Goal: Browse casually: Explore the website without a specific task or goal

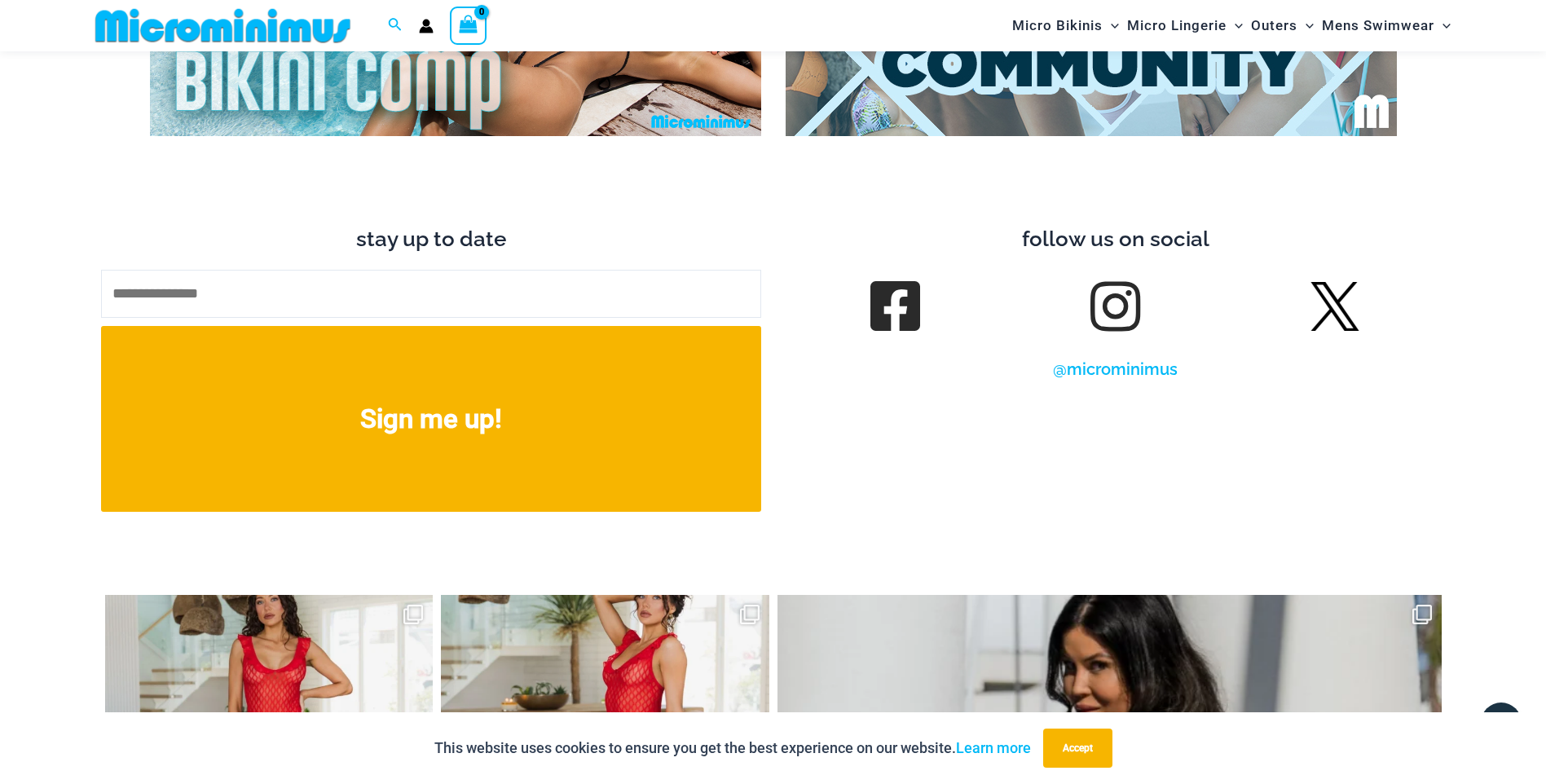
scroll to position [7326, 0]
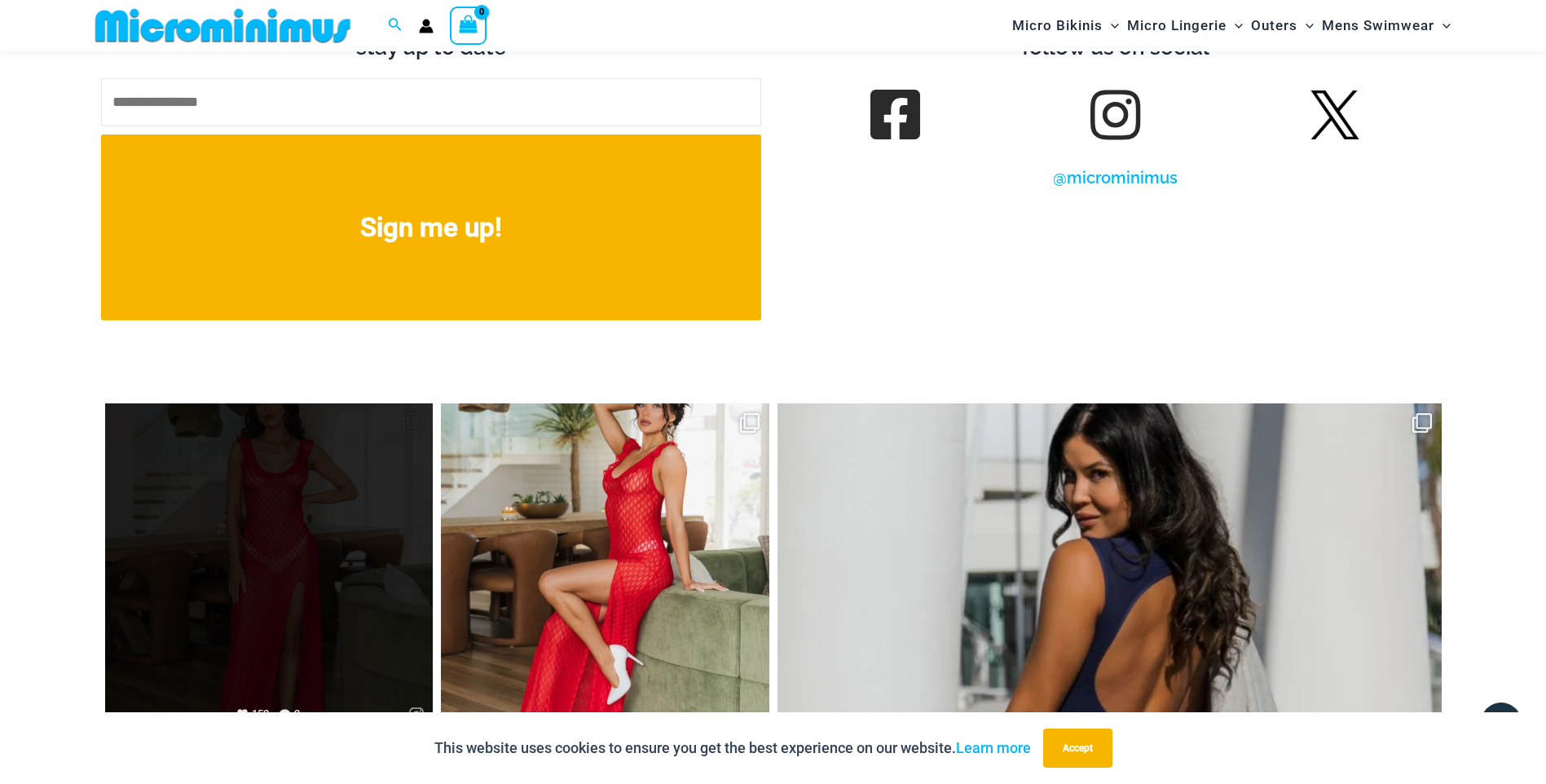
click at [296, 557] on link "Open" at bounding box center [269, 568] width 329 height 328
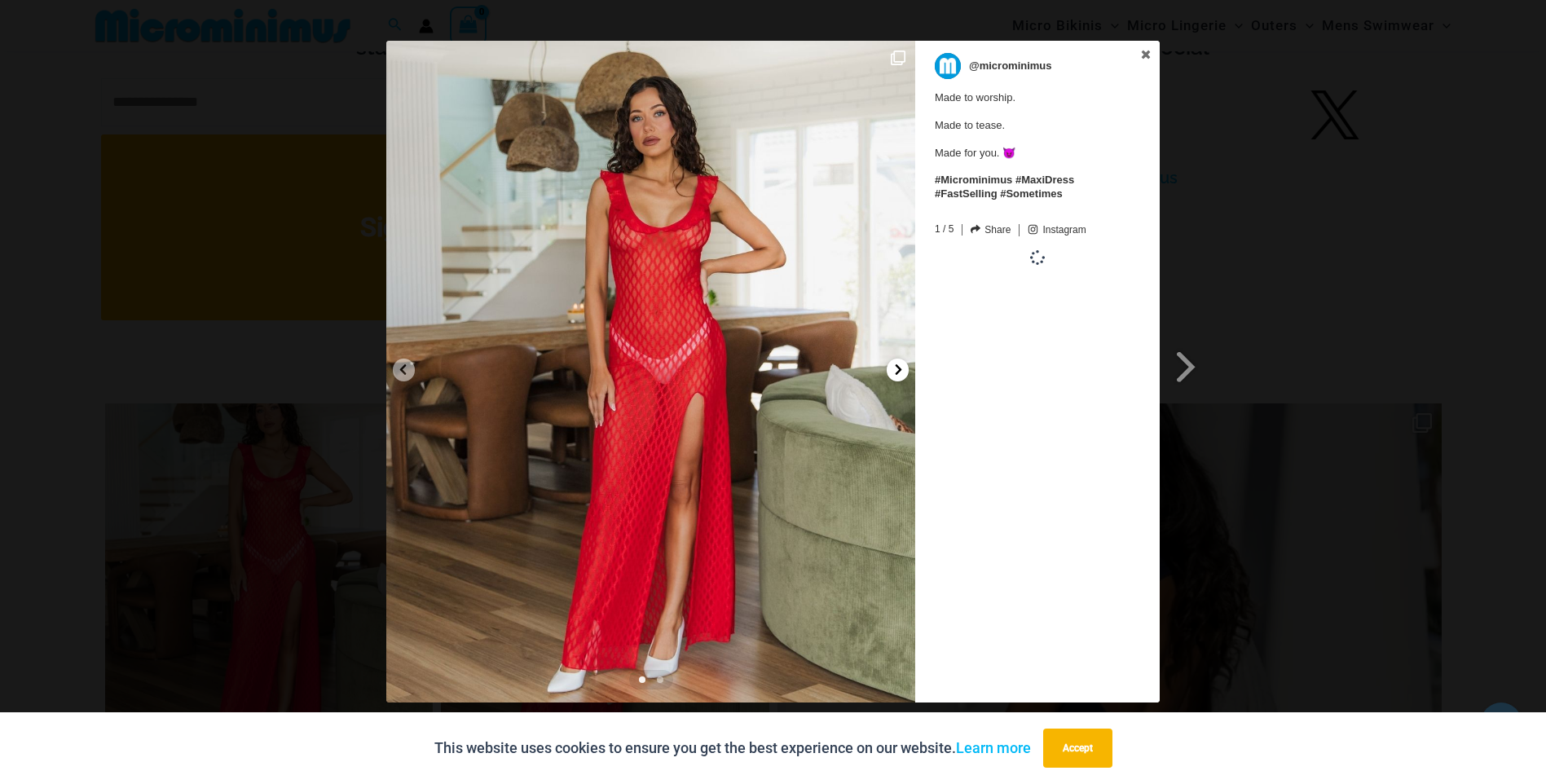
click at [901, 371] on icon at bounding box center [898, 369] width 12 height 12
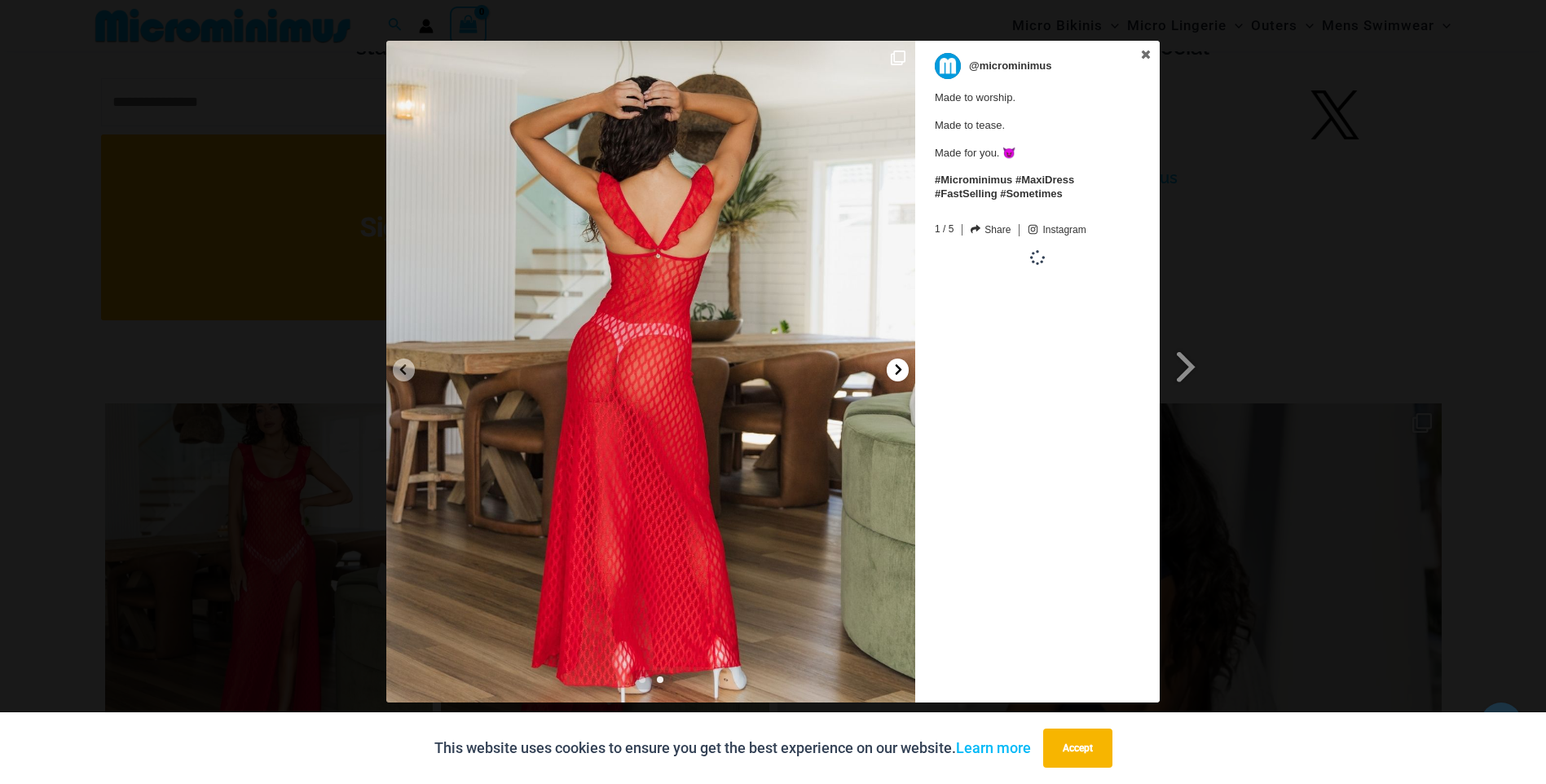
click at [901, 371] on icon at bounding box center [898, 369] width 12 height 12
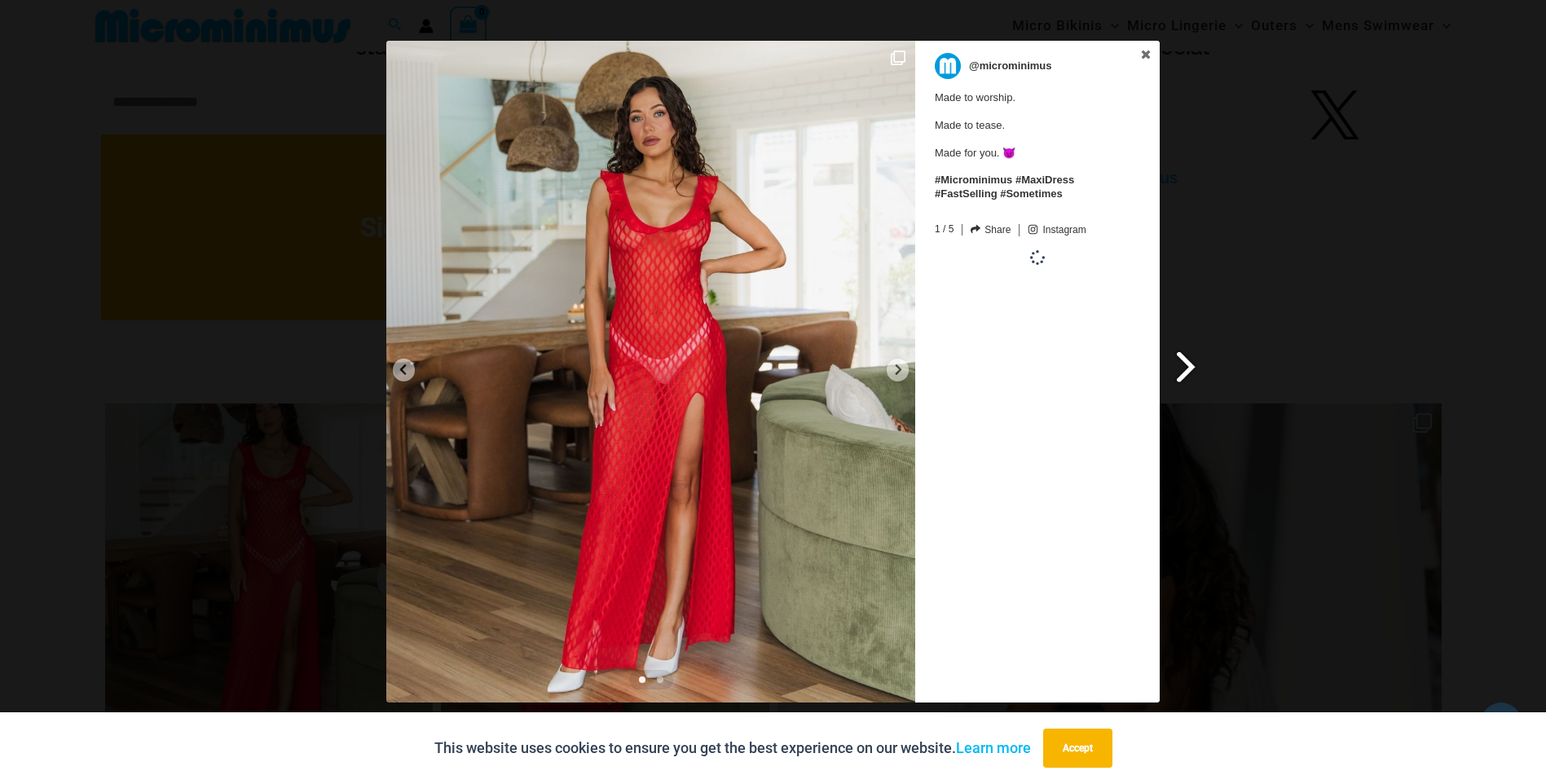
click at [1179, 363] on span at bounding box center [1187, 366] width 28 height 36
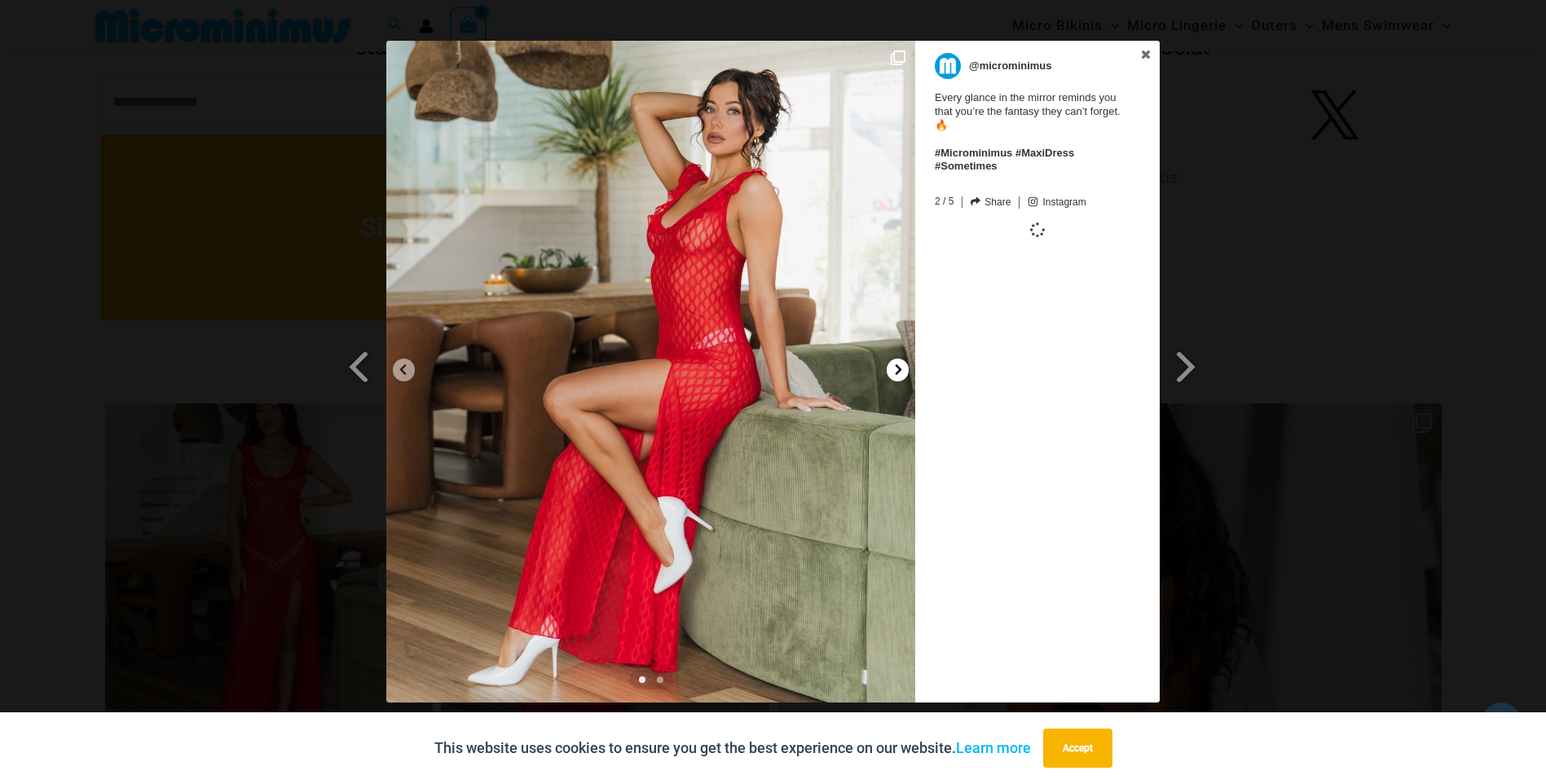
click at [889, 364] on div at bounding box center [897, 370] width 22 height 23
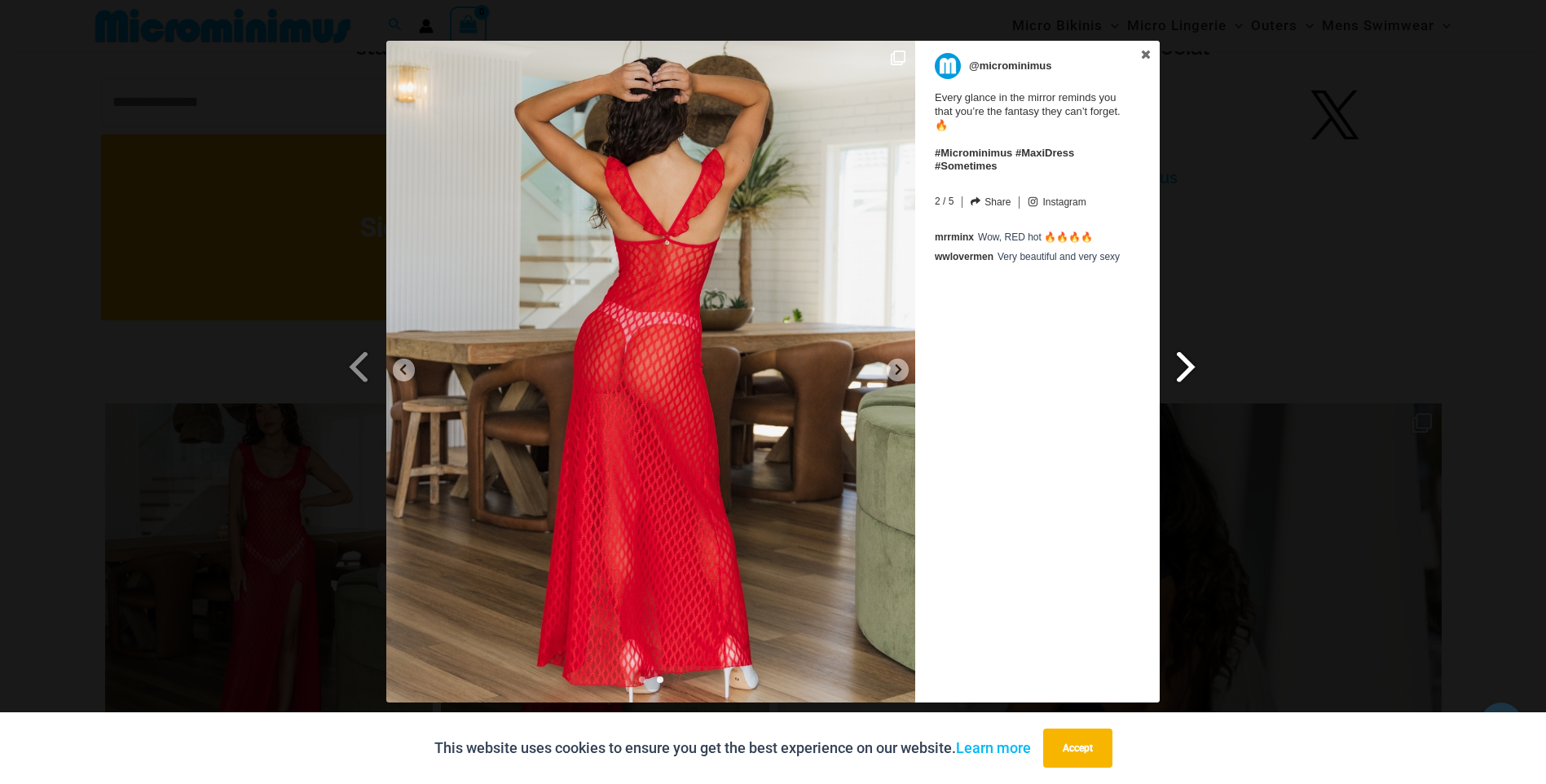
click at [1194, 363] on span at bounding box center [1187, 366] width 28 height 36
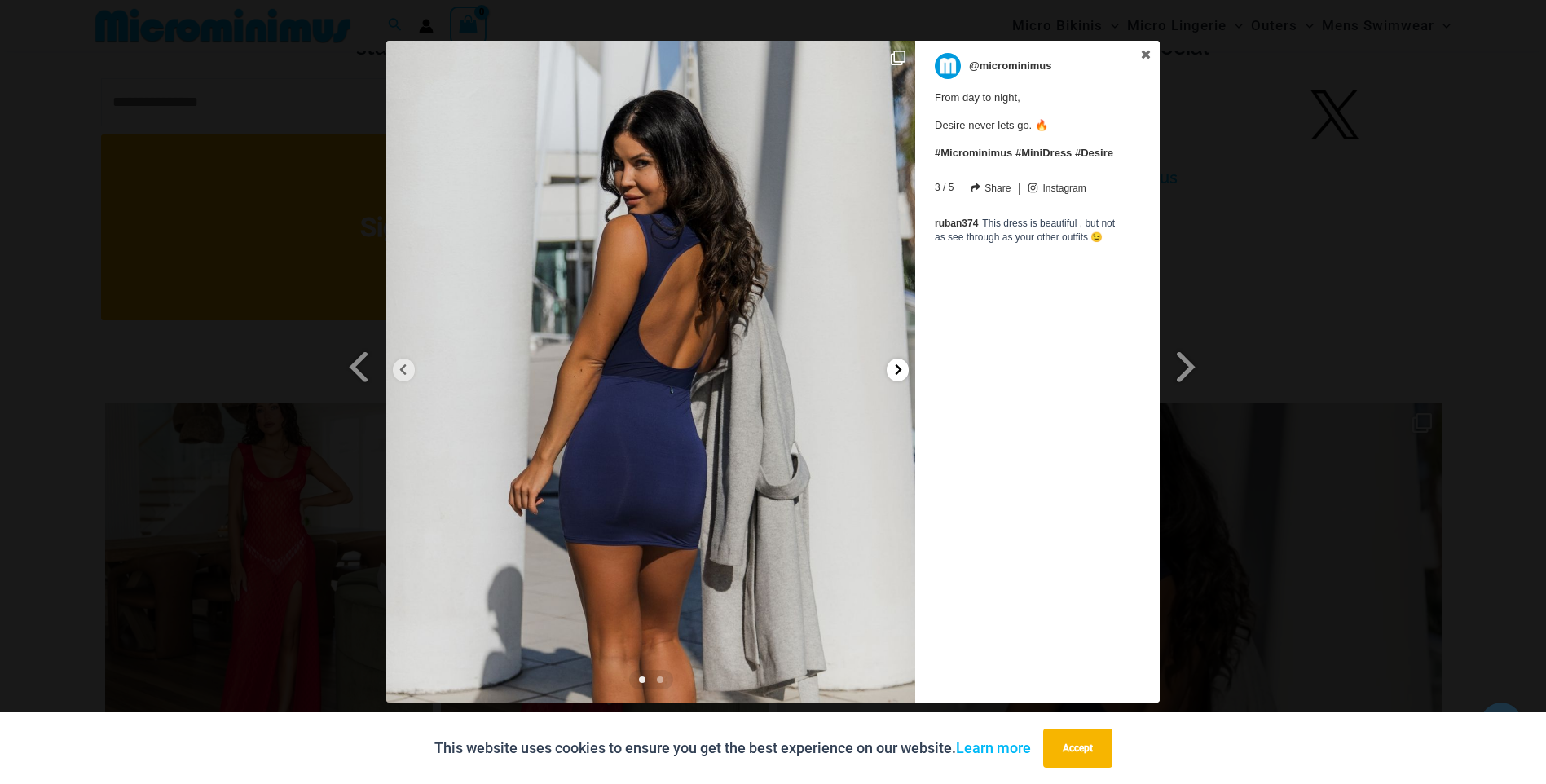
click at [901, 361] on div at bounding box center [897, 370] width 22 height 23
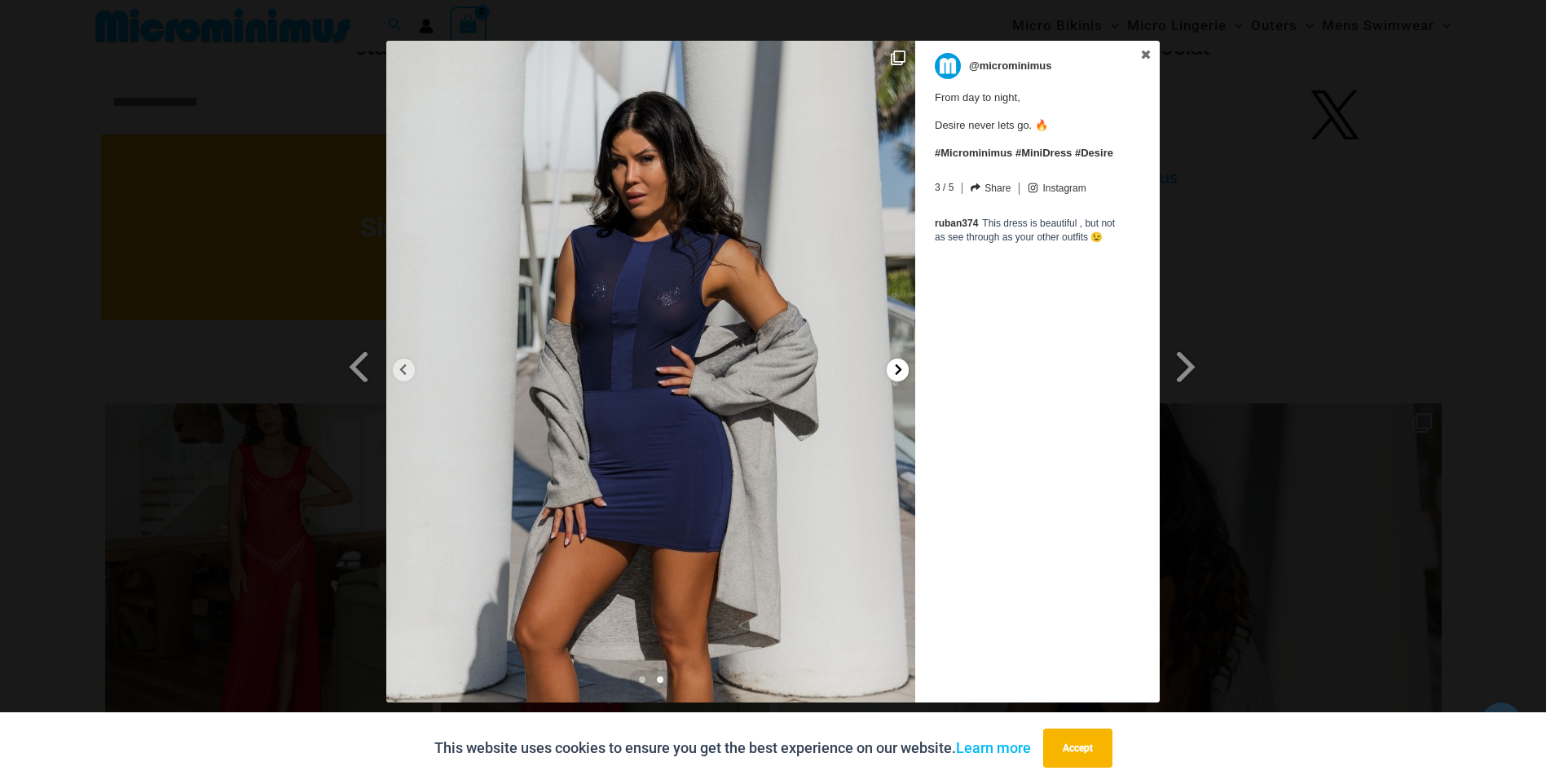
click at [901, 361] on div at bounding box center [897, 370] width 22 height 23
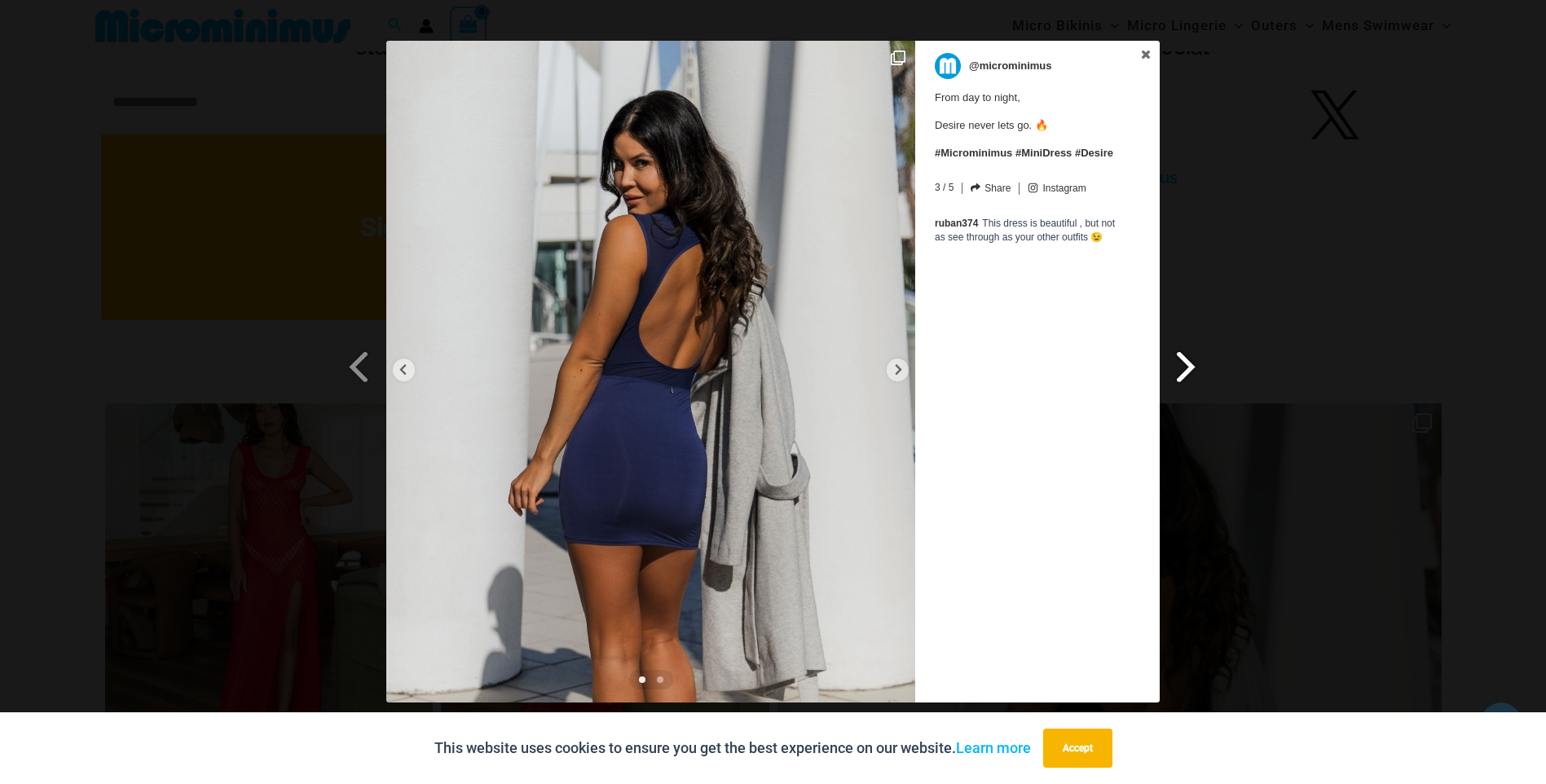
click at [1184, 363] on span at bounding box center [1187, 366] width 28 height 36
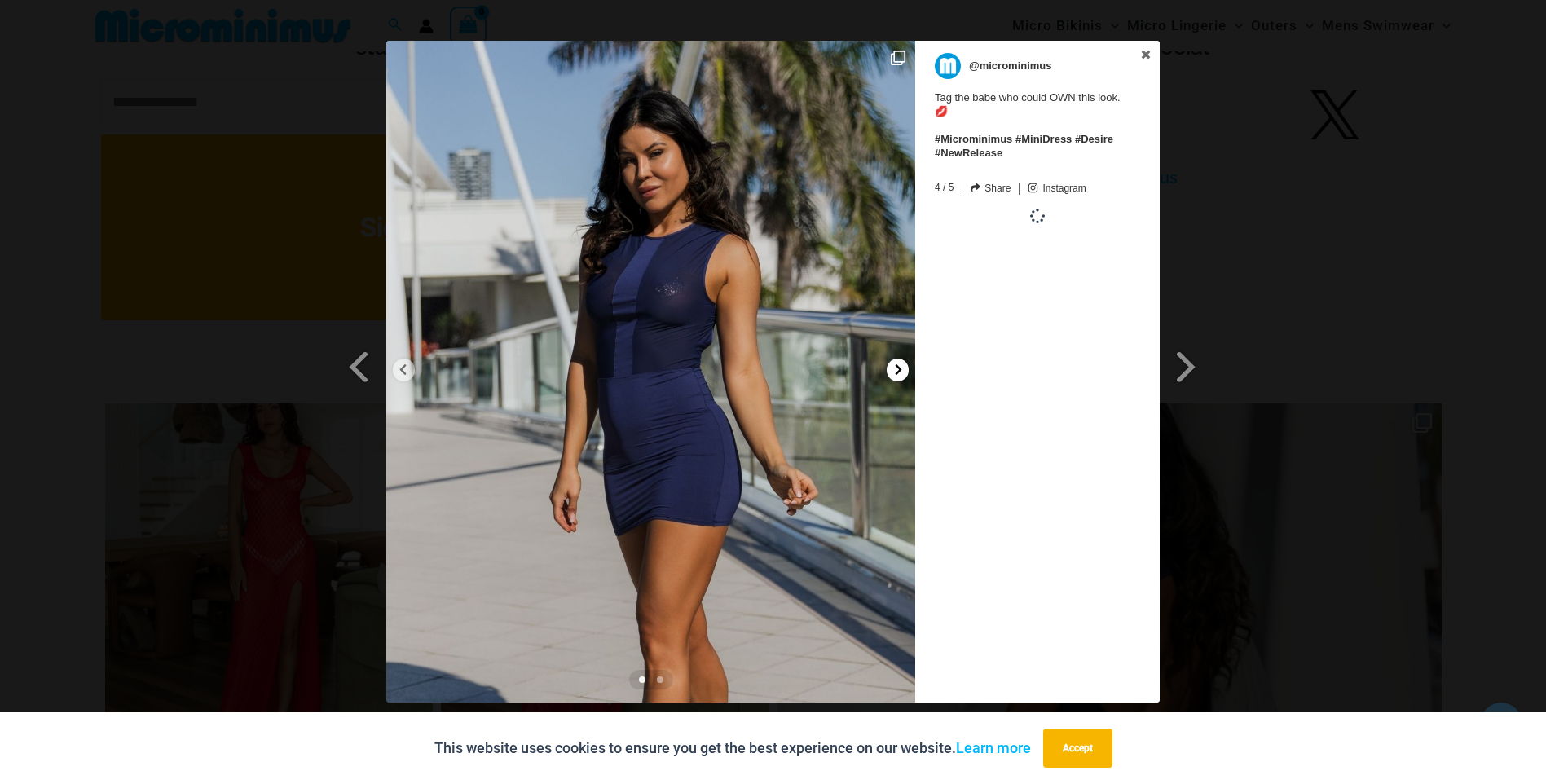
click at [896, 374] on icon at bounding box center [898, 369] width 12 height 12
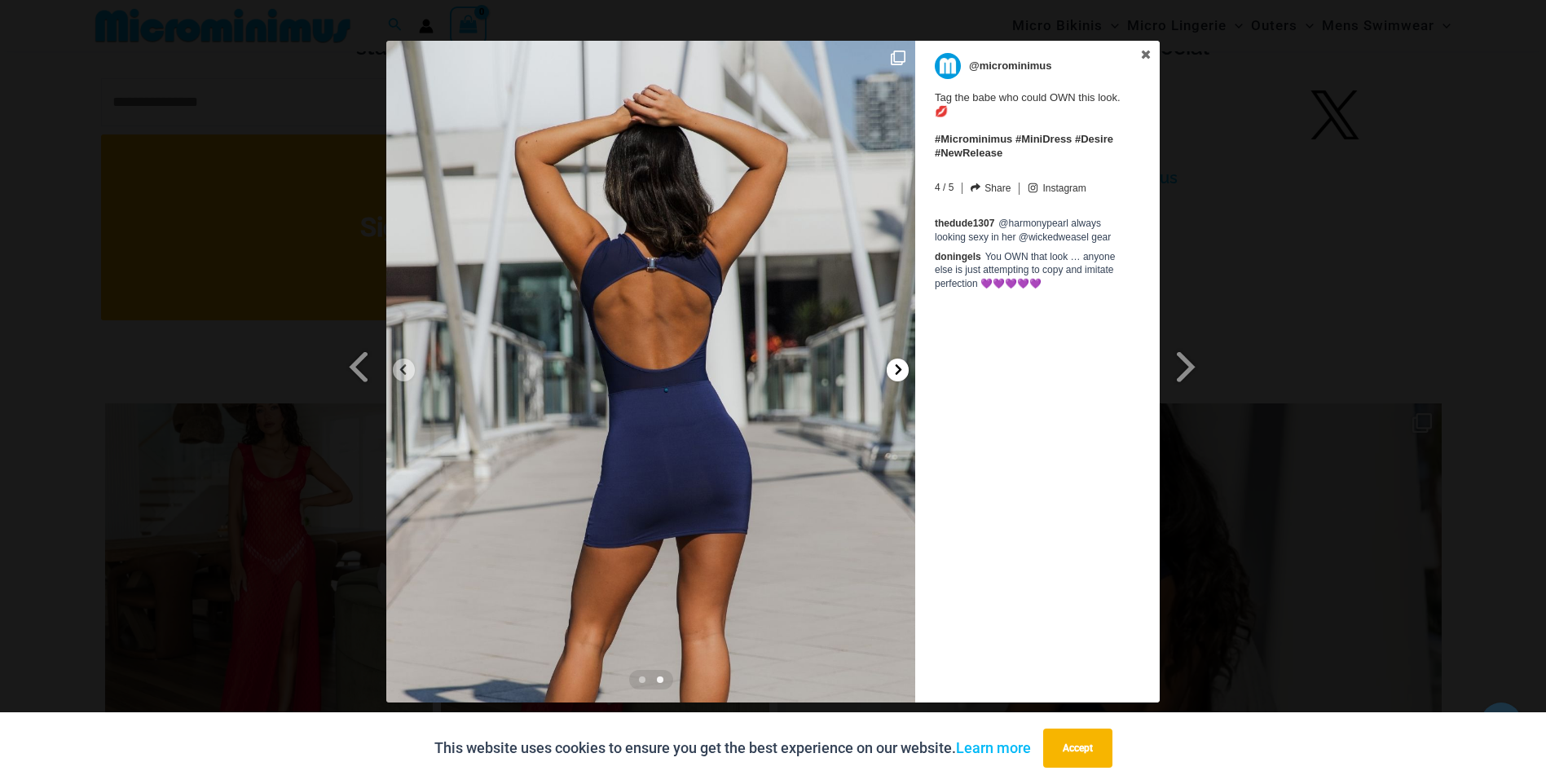
click at [896, 374] on icon at bounding box center [899, 369] width 7 height 11
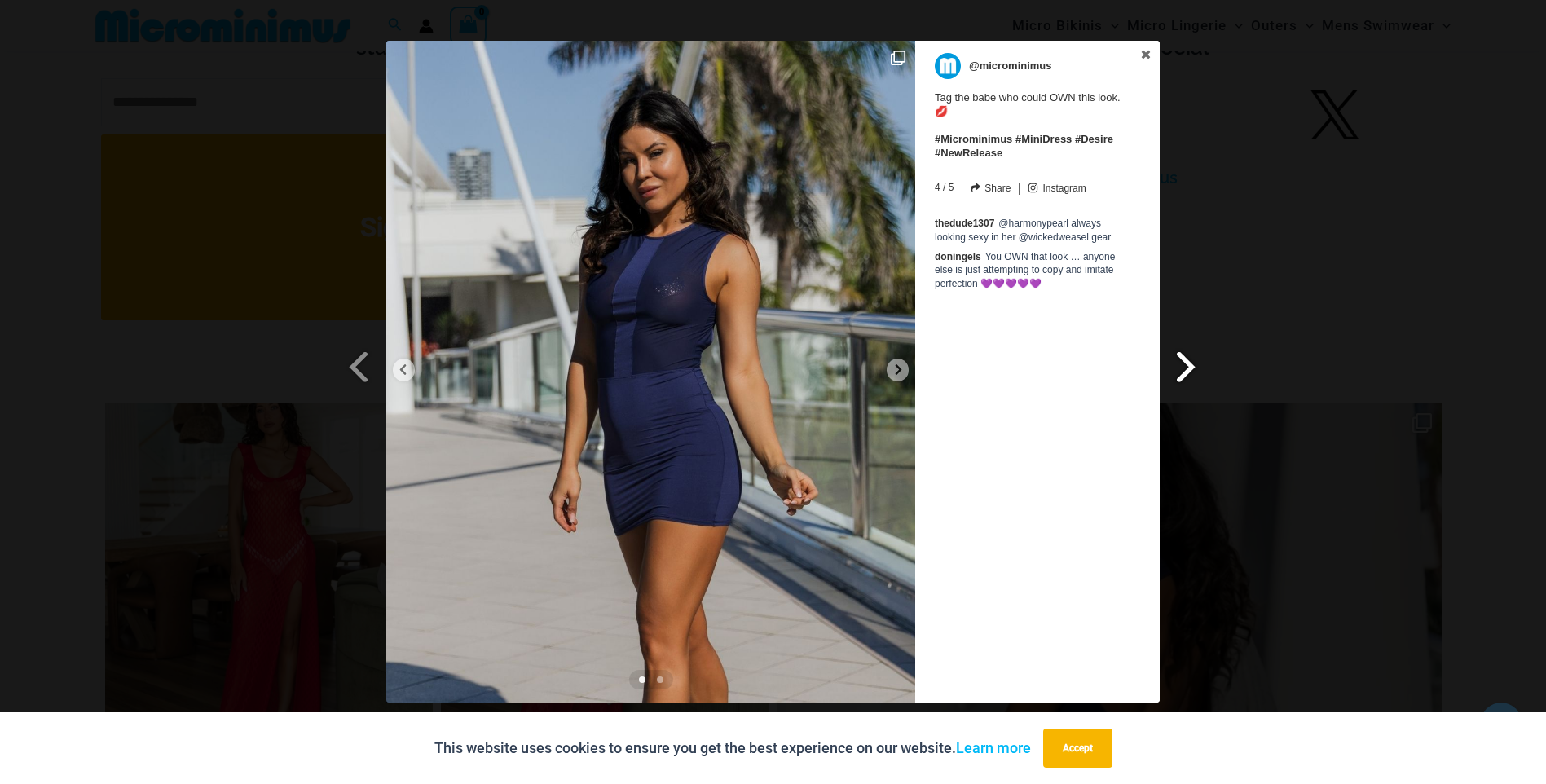
click at [1186, 371] on span at bounding box center [1187, 366] width 28 height 36
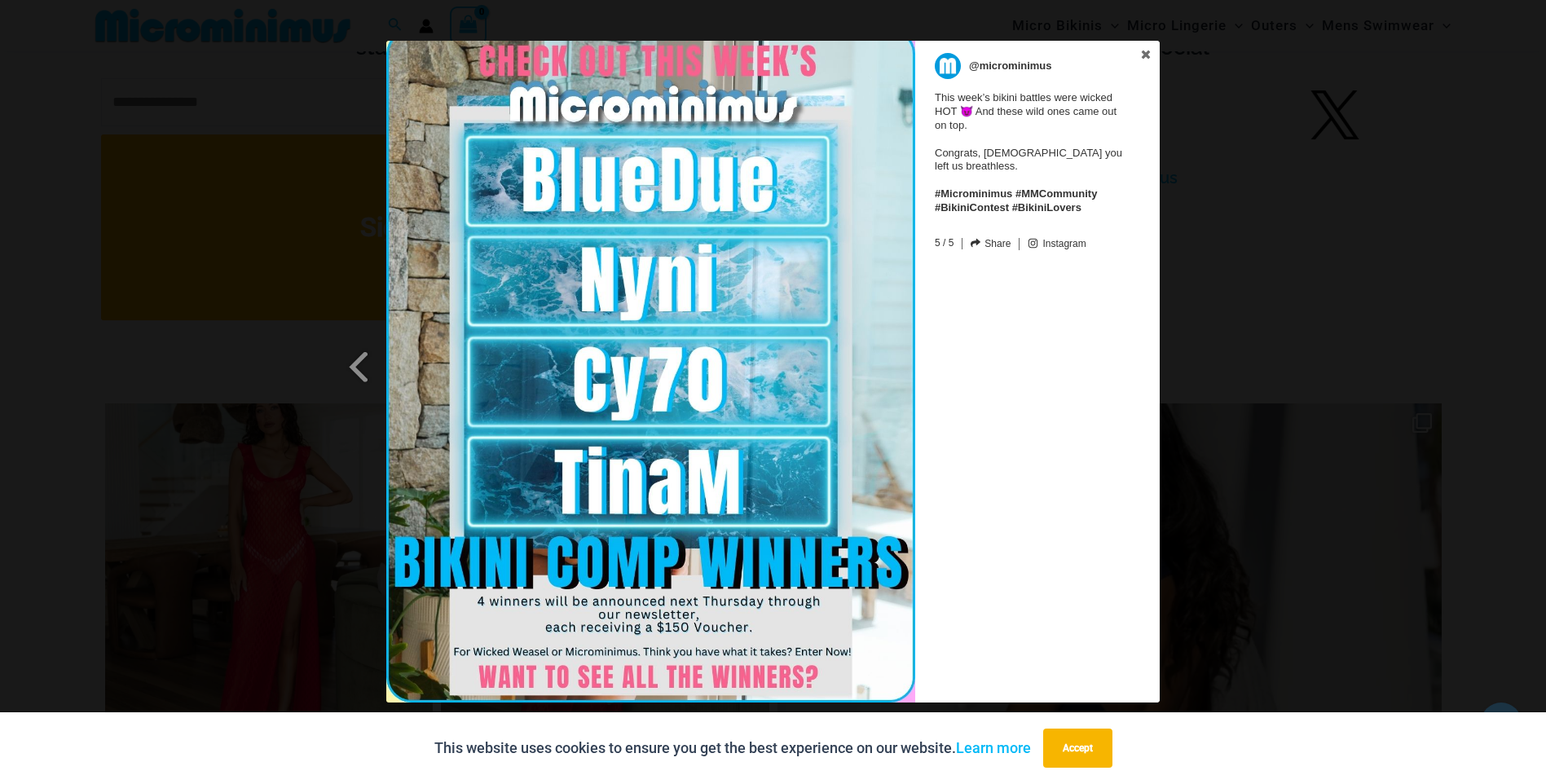
click at [1358, 382] on div "Previous Slide Next Slide @microminimus This week’s bikini battles were wicked …" at bounding box center [773, 373] width 1546 height 666
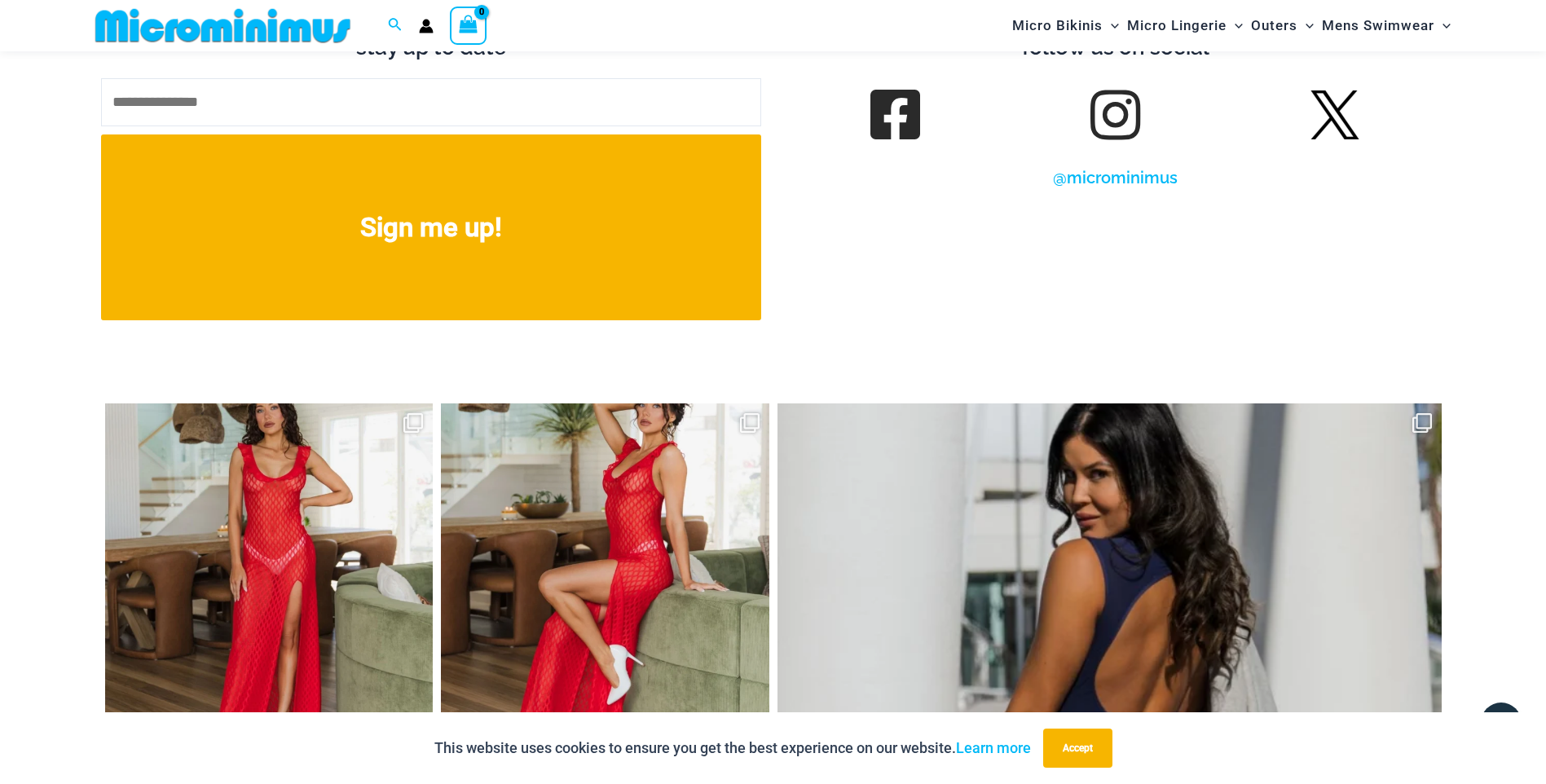
click at [1133, 106] on link at bounding box center [1114, 115] width 45 height 45
